Goal: Check status

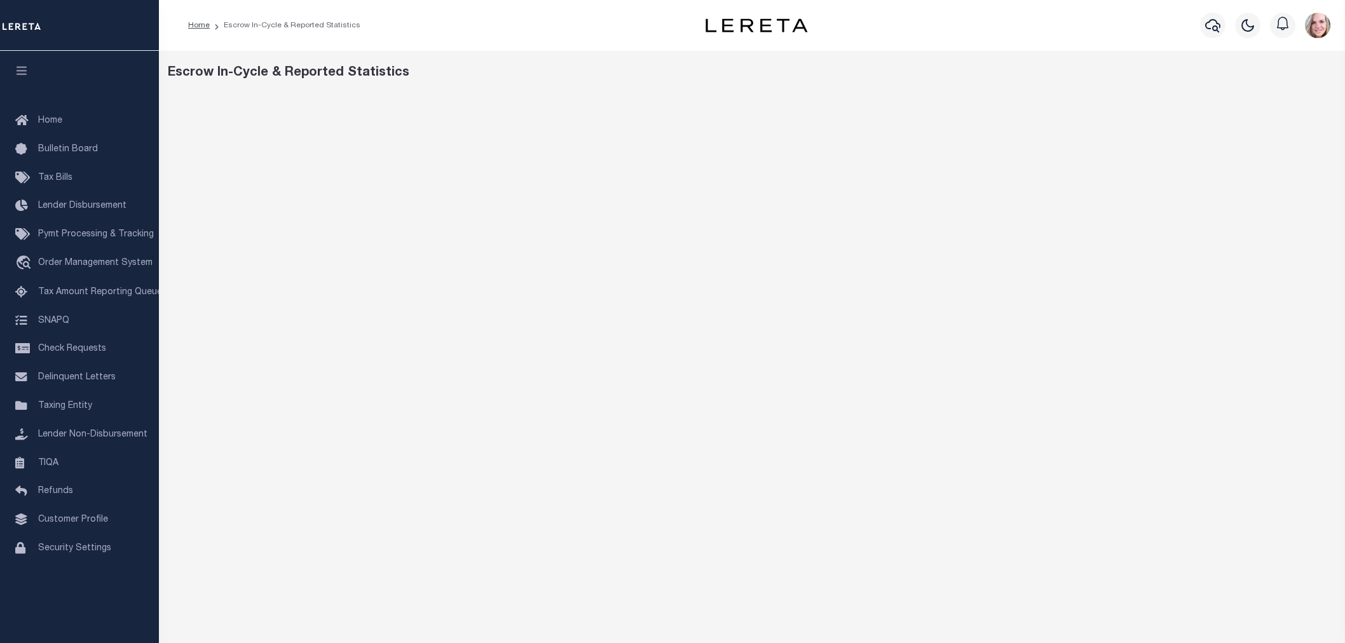
scroll to position [13, 0]
click at [100, 293] on span "Tax Amount Reporting Queue" at bounding box center [100, 292] width 124 height 9
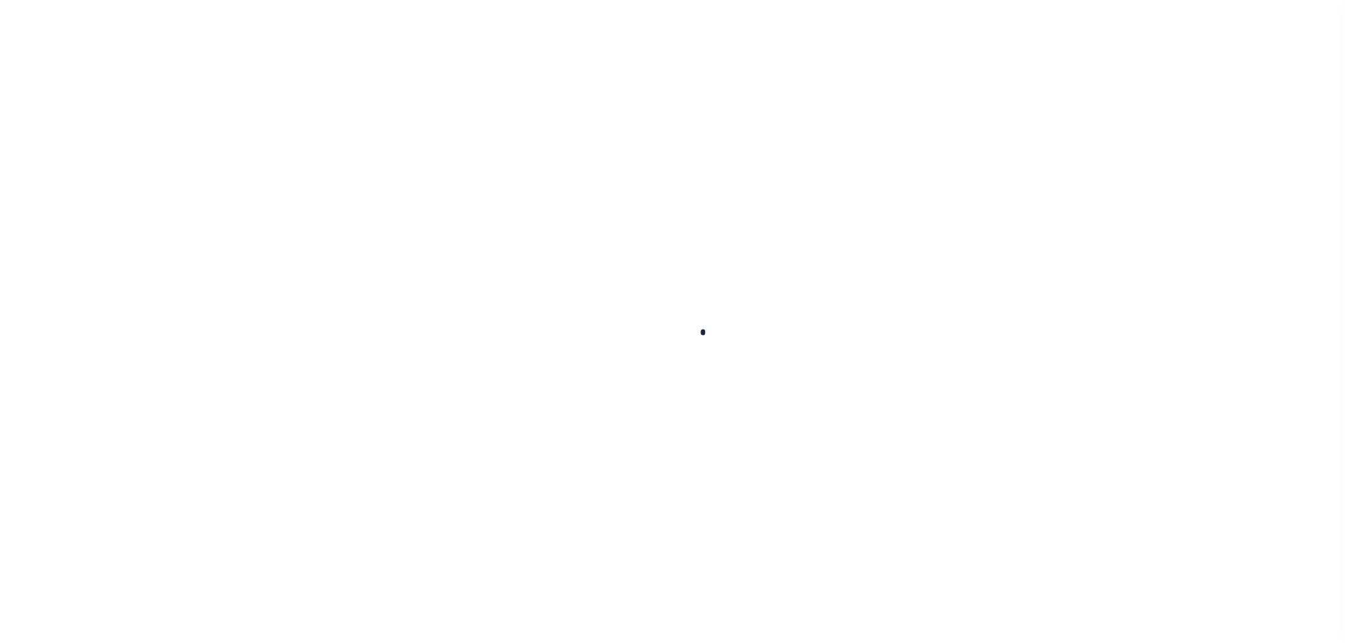
select select "100"
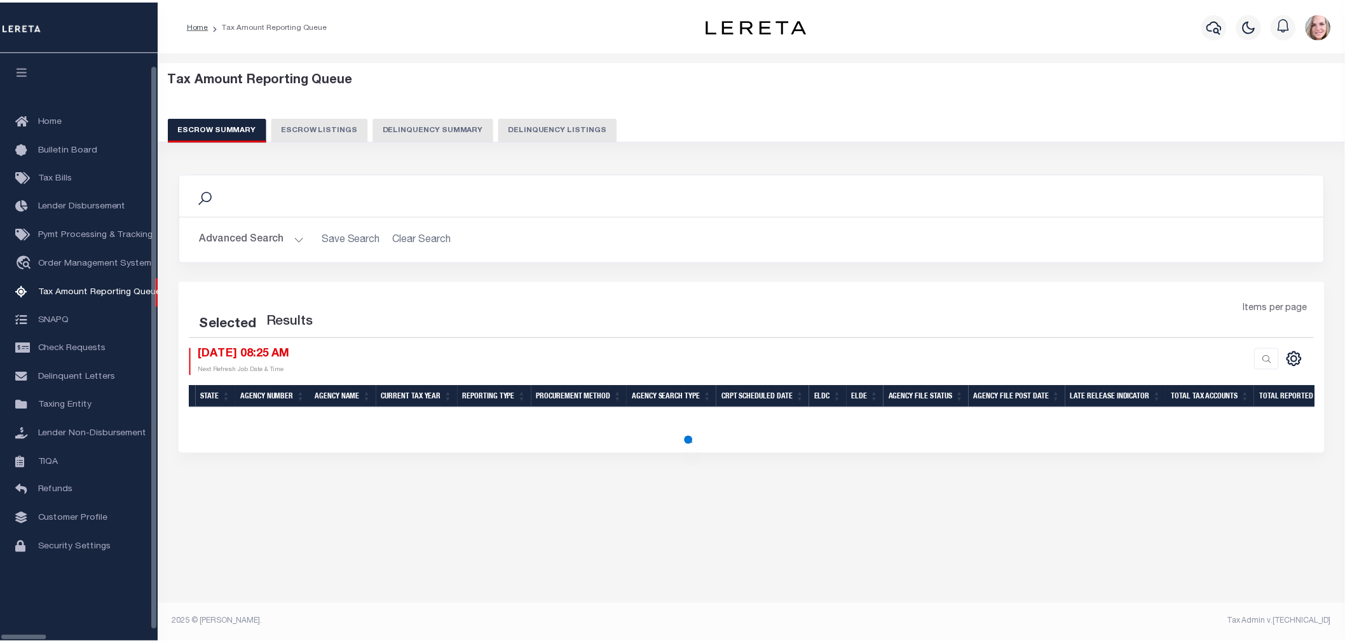
scroll to position [13, 0]
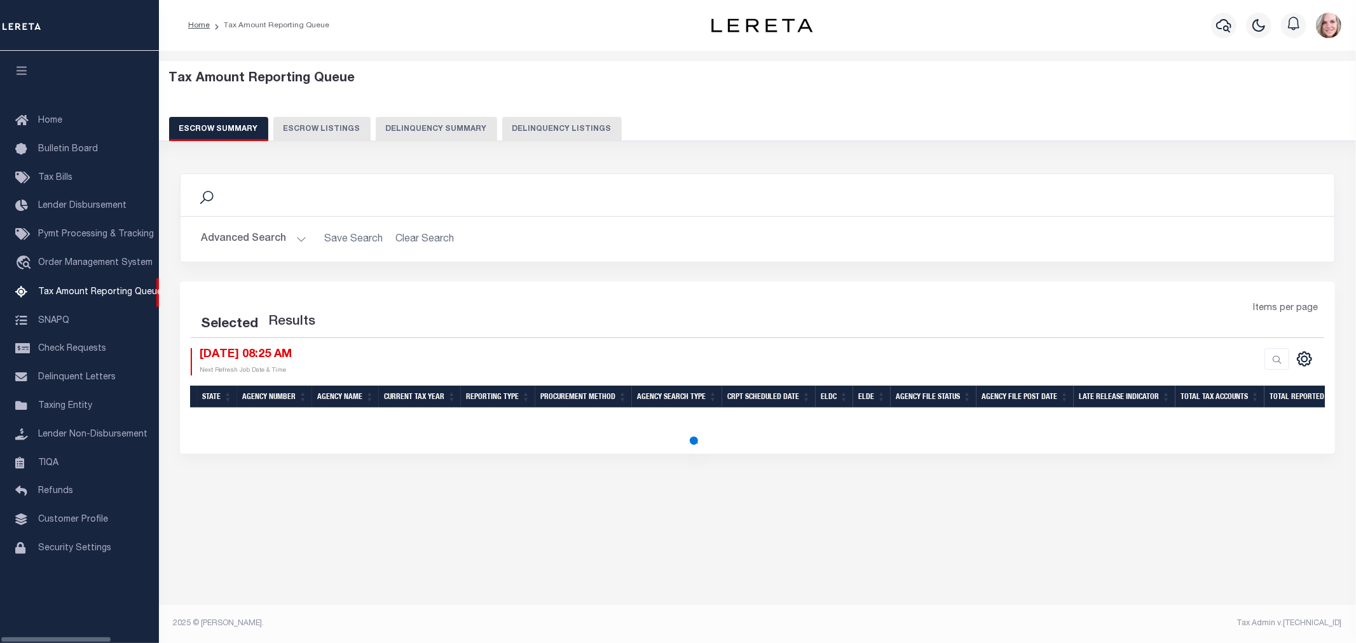
select select "100"
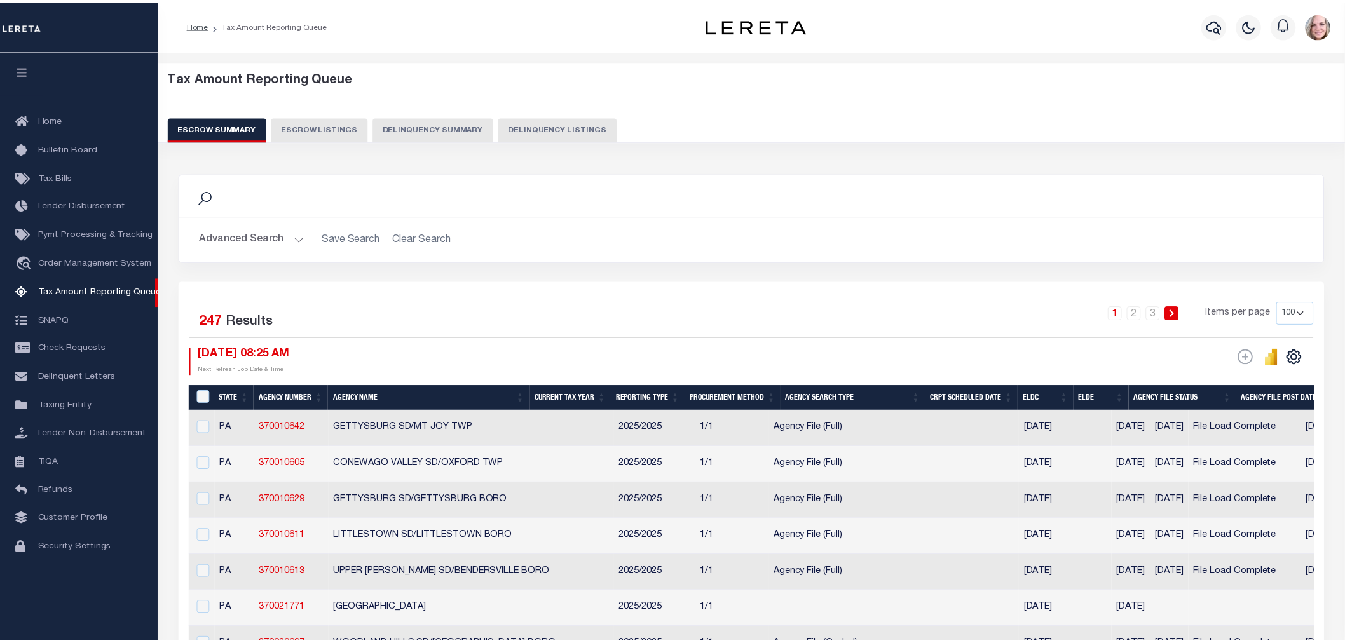
scroll to position [0, 0]
